Goal: Task Accomplishment & Management: Use online tool/utility

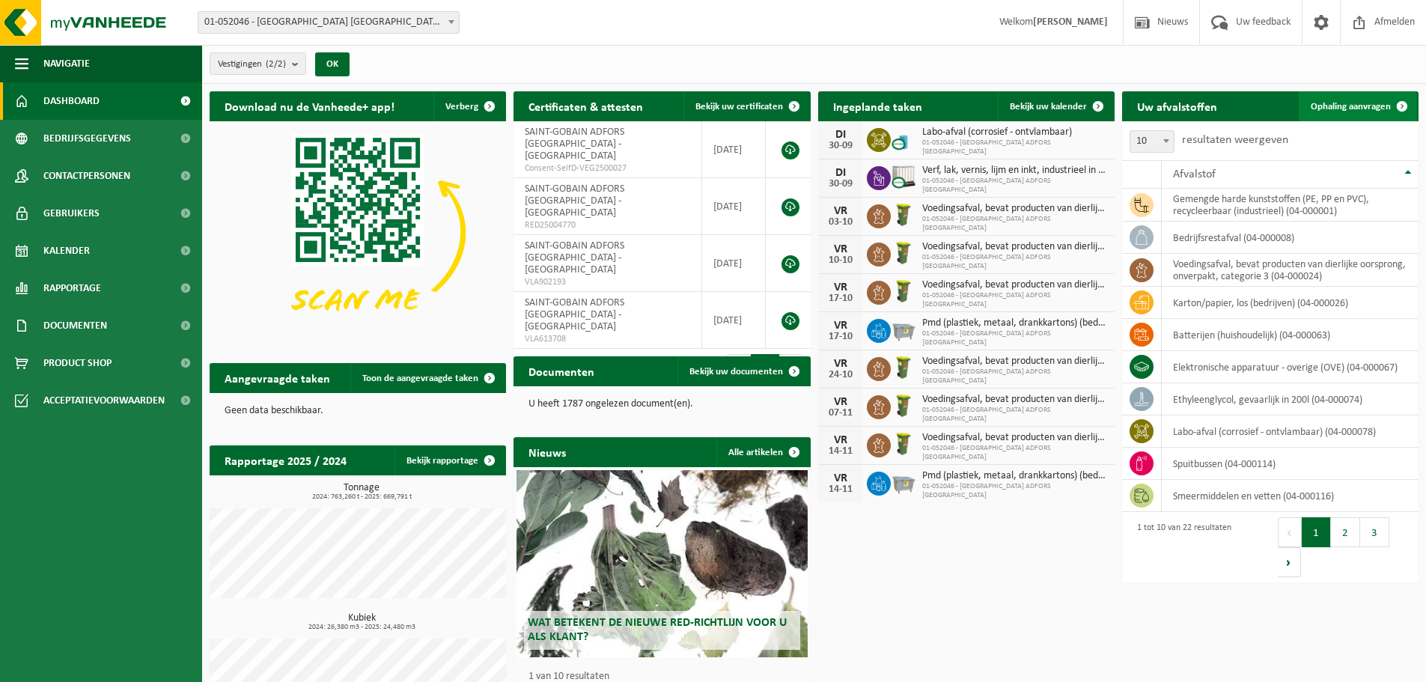
click at [1344, 106] on span "Ophaling aanvragen" at bounding box center [1351, 107] width 80 height 10
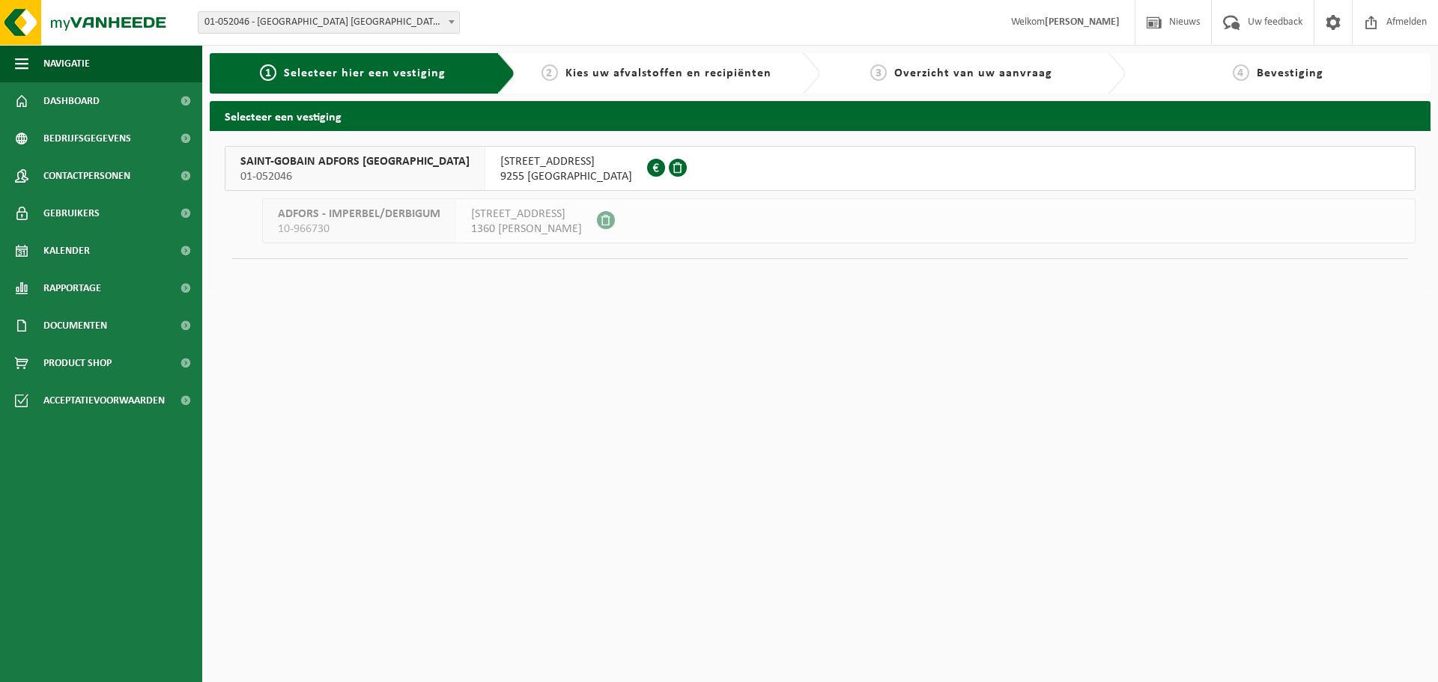
click at [355, 177] on span "01-052046" at bounding box center [354, 176] width 229 height 15
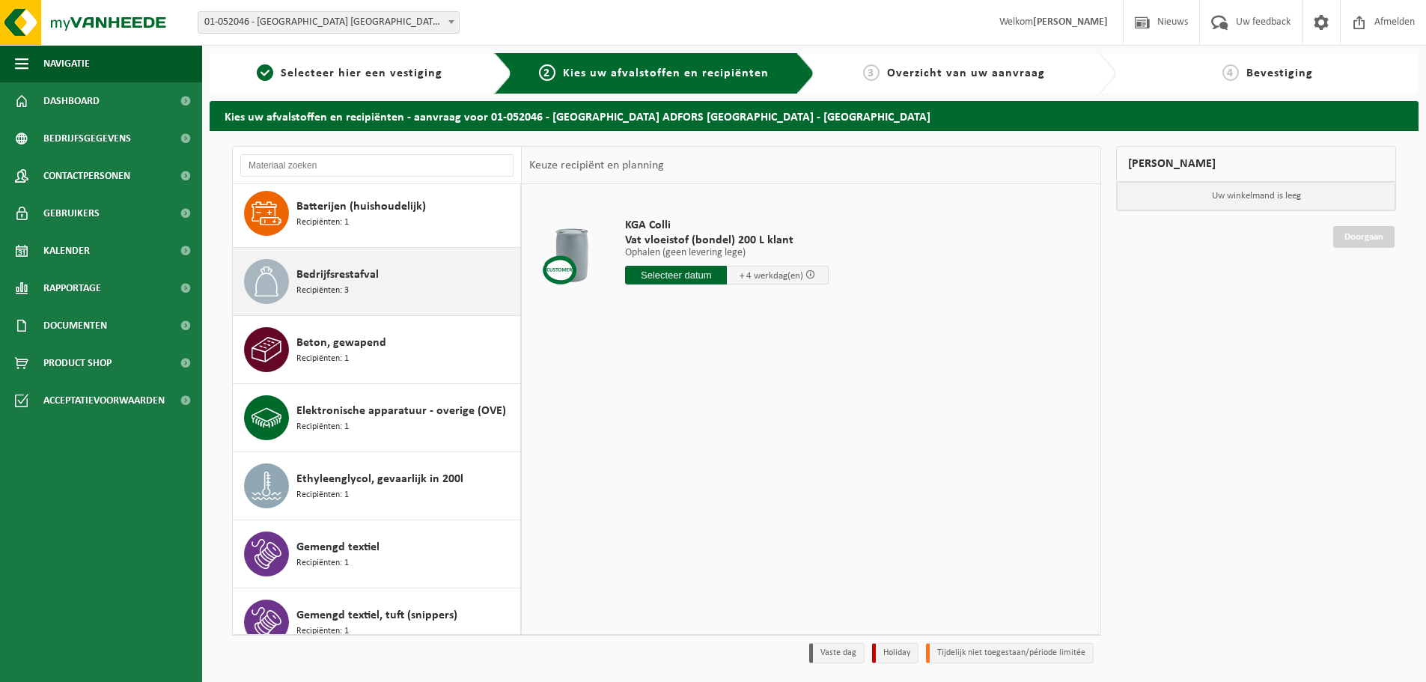
scroll to position [150, 0]
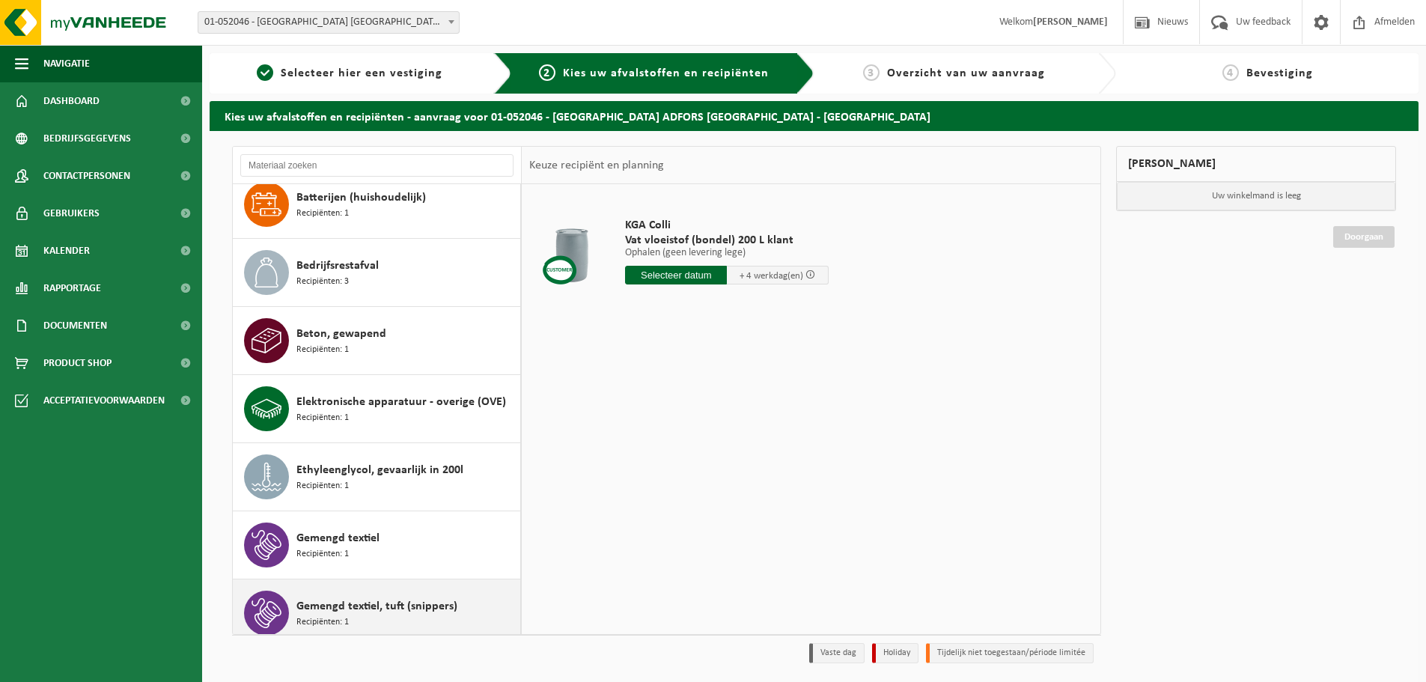
click at [371, 612] on span "Gemengd textiel, tuft (snippers)" at bounding box center [377, 607] width 161 height 18
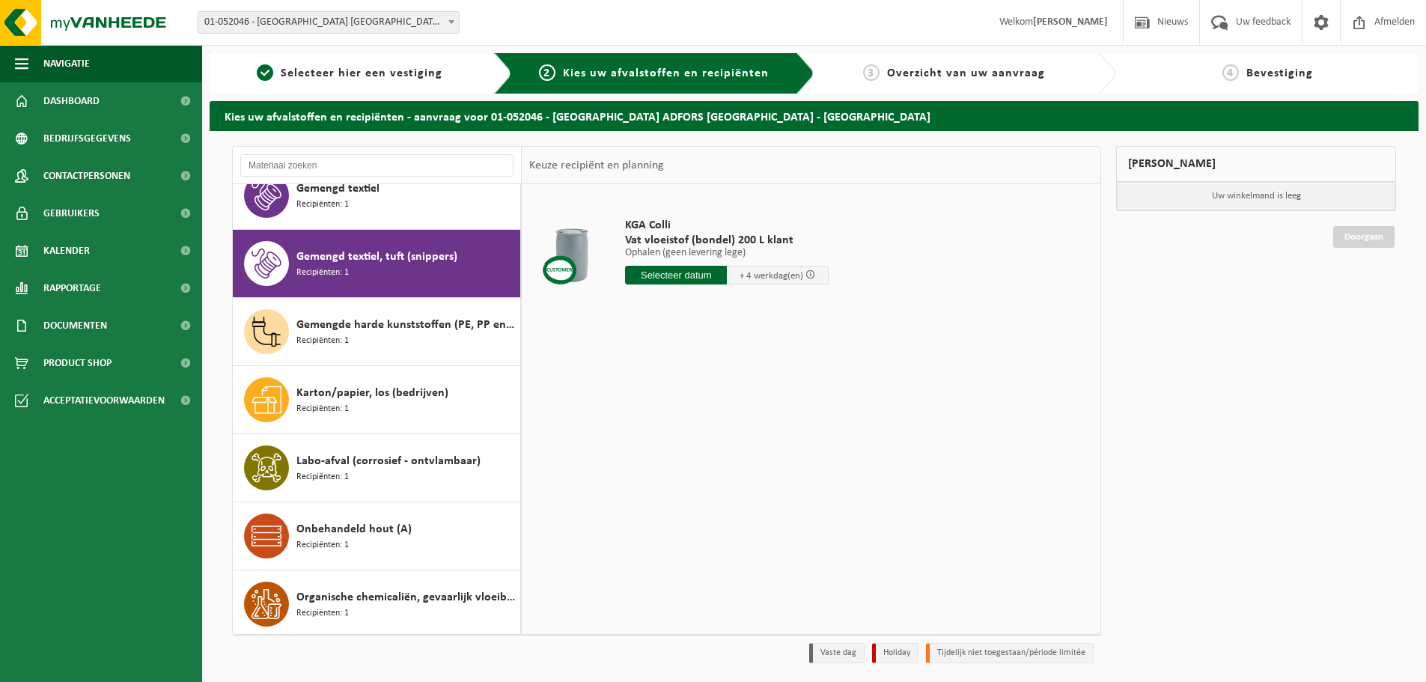
scroll to position [545, 0]
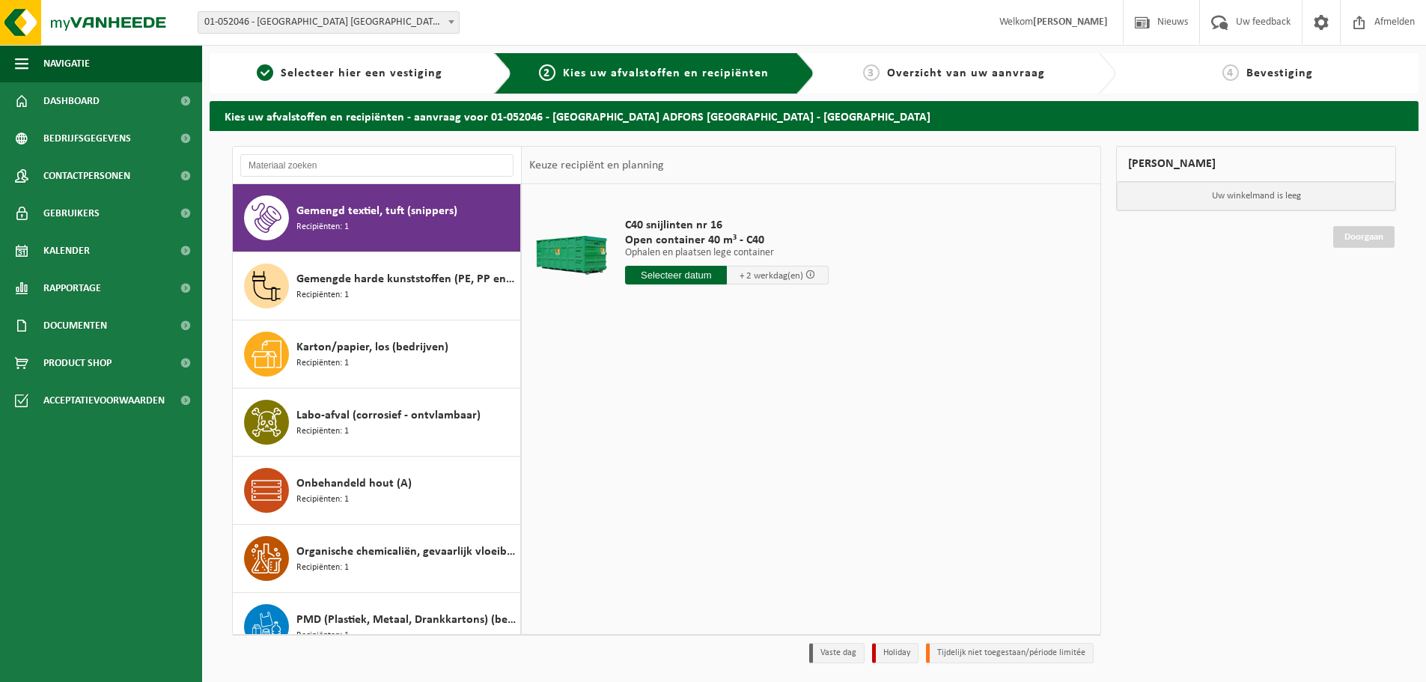
click at [641, 276] on input "text" at bounding box center [676, 275] width 102 height 19
click at [659, 459] on div "30" at bounding box center [665, 456] width 26 height 24
type input "Van 2025-09-30"
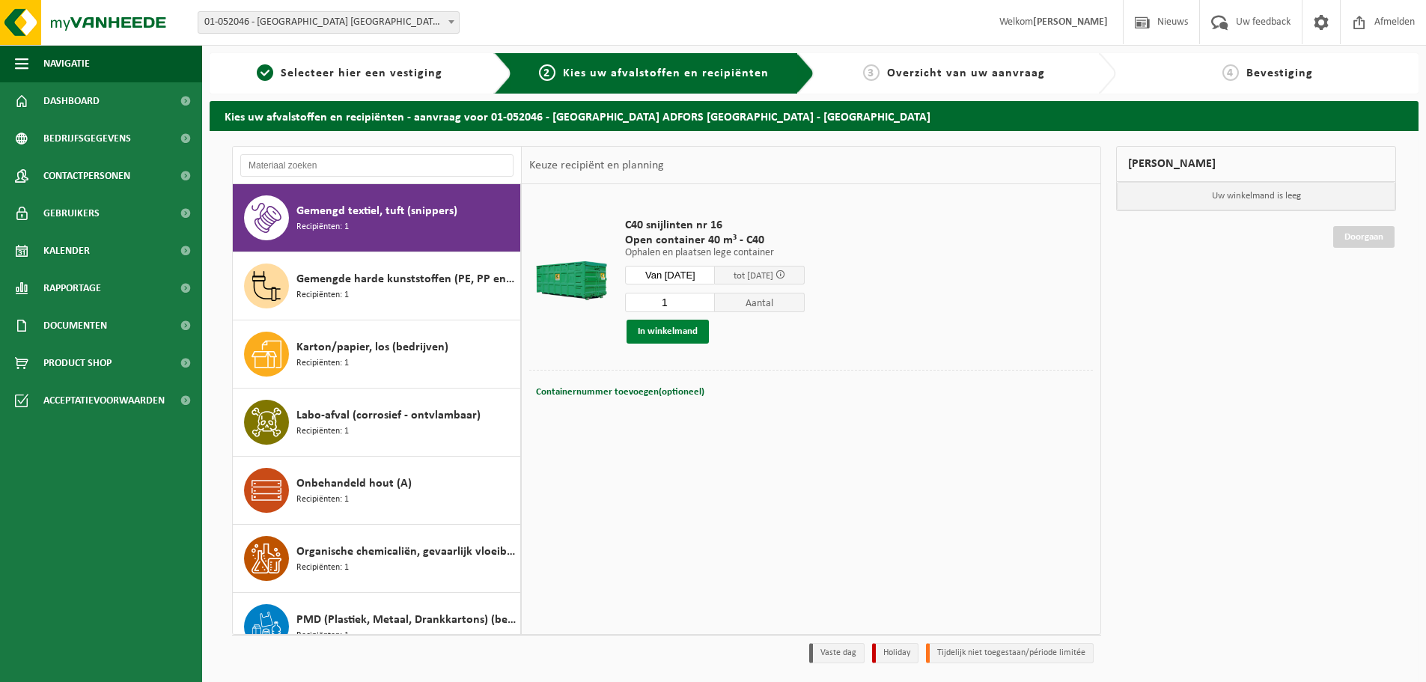
click at [639, 327] on button "In winkelmand" at bounding box center [668, 332] width 82 height 24
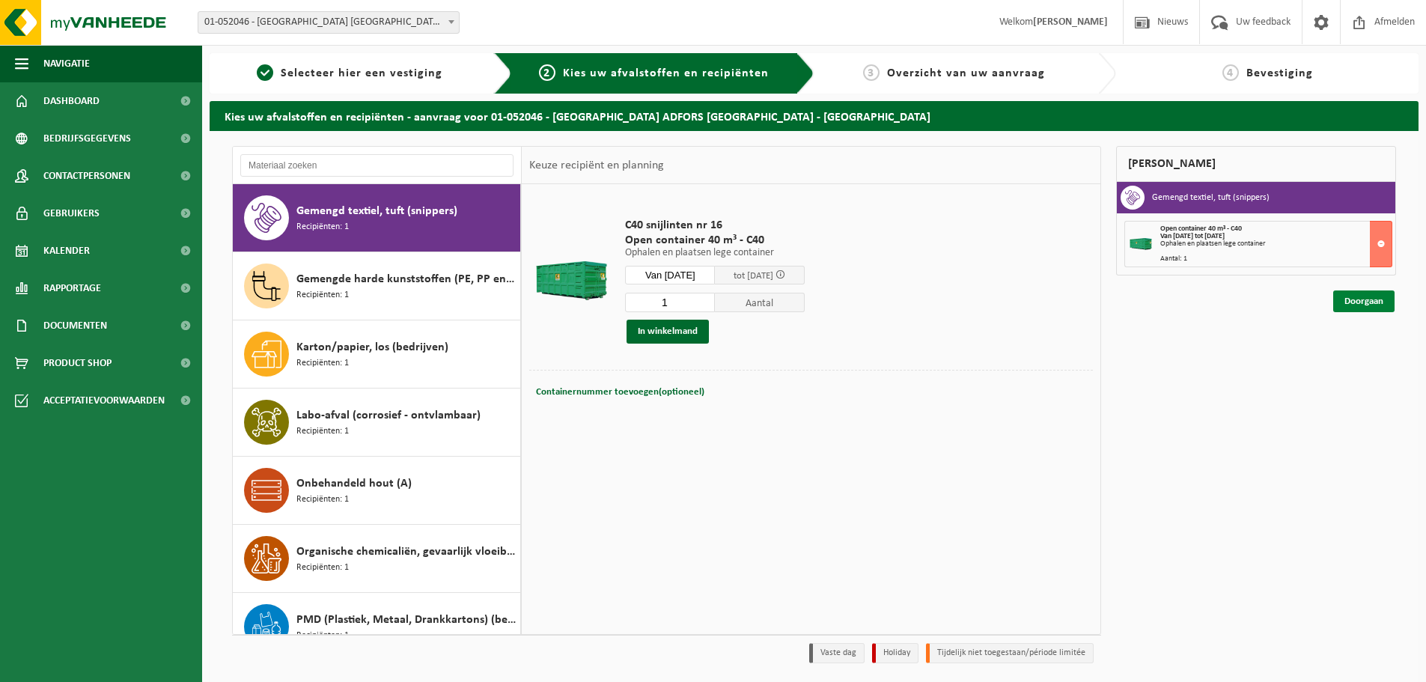
click at [1367, 305] on link "Doorgaan" at bounding box center [1364, 302] width 61 height 22
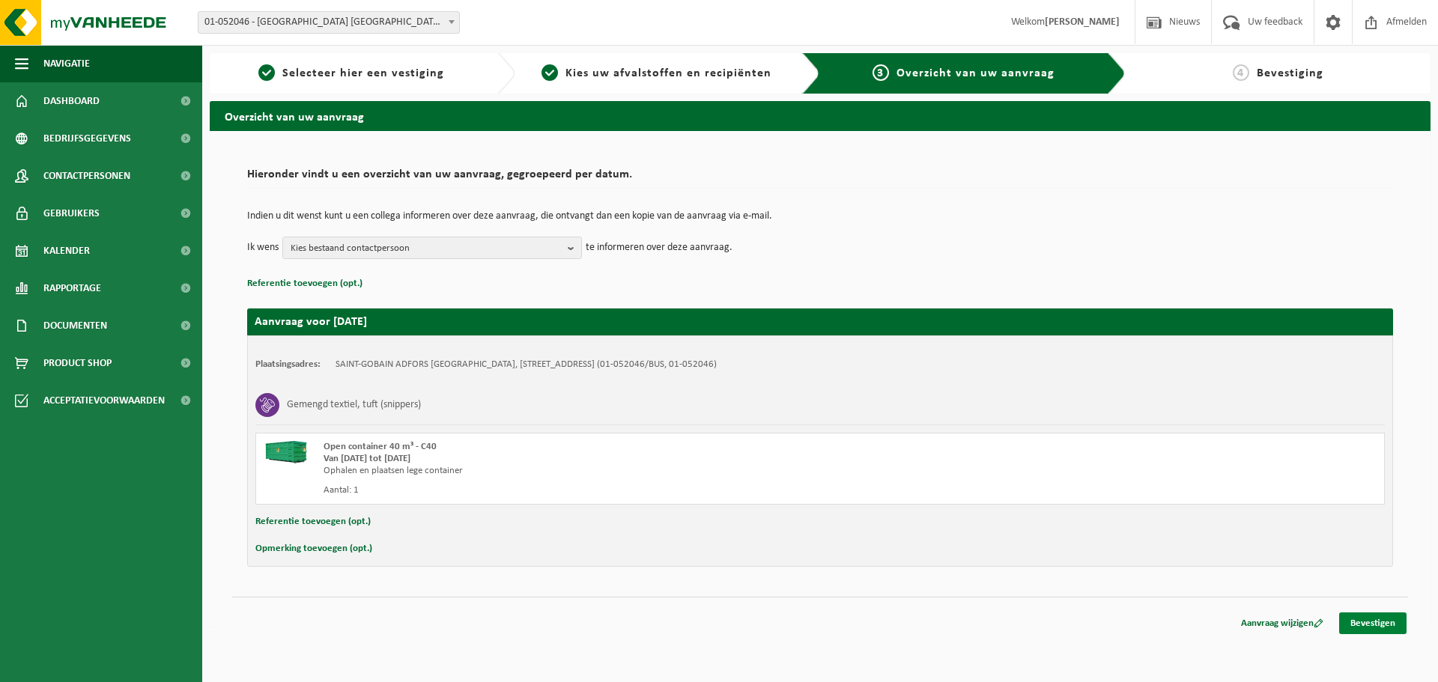
click at [1379, 623] on link "Bevestigen" at bounding box center [1372, 624] width 67 height 22
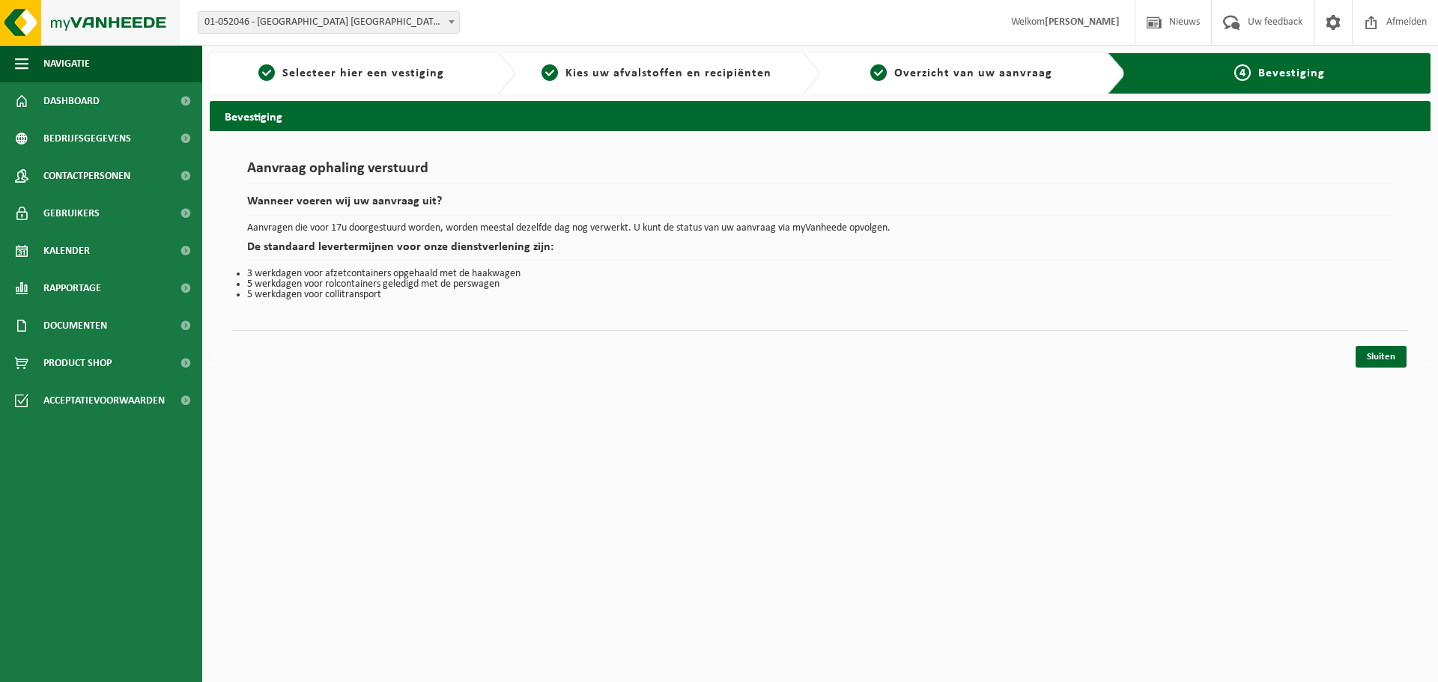
click at [35, 15] on img at bounding box center [90, 22] width 180 height 45
